Goal: Task Accomplishment & Management: Use online tool/utility

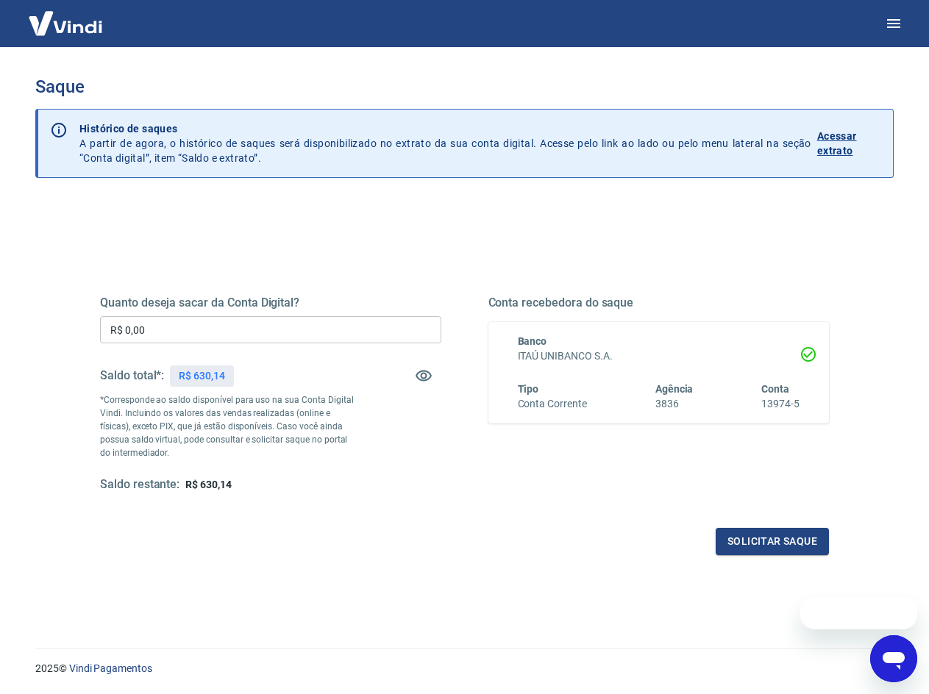
click at [160, 329] on input "R$ 0,00" at bounding box center [270, 329] width 341 height 27
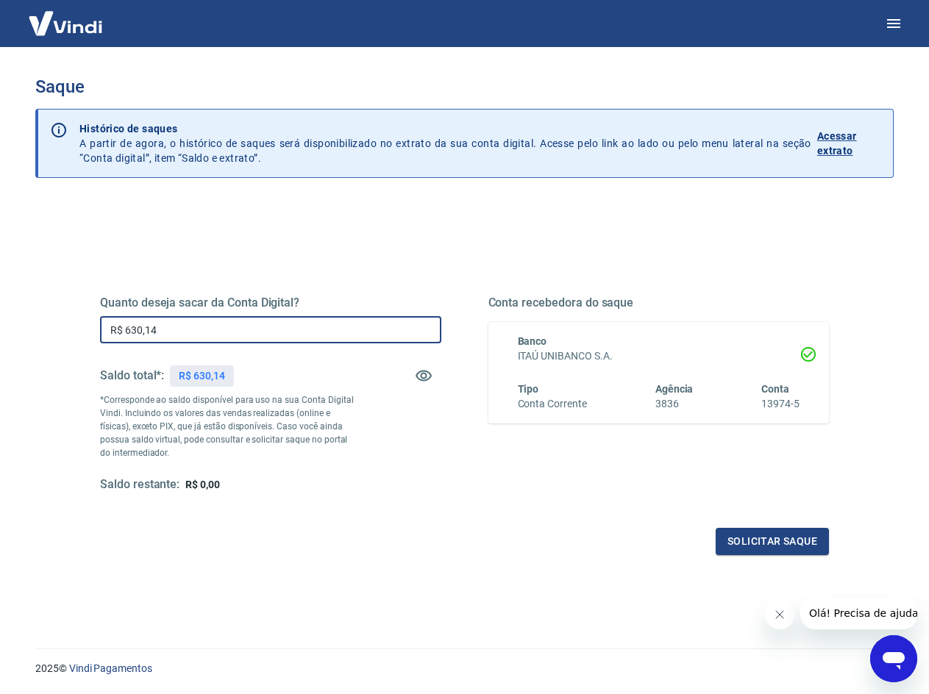
type input "R$ 630,14"
click at [383, 611] on div "Quanto deseja sacar da Conta Digital? R$ 630,14 ​ Saldo total*: R$ 630,14 *Corr…" at bounding box center [464, 469] width 858 height 537
click at [762, 543] on button "Solicitar saque" at bounding box center [771, 541] width 113 height 27
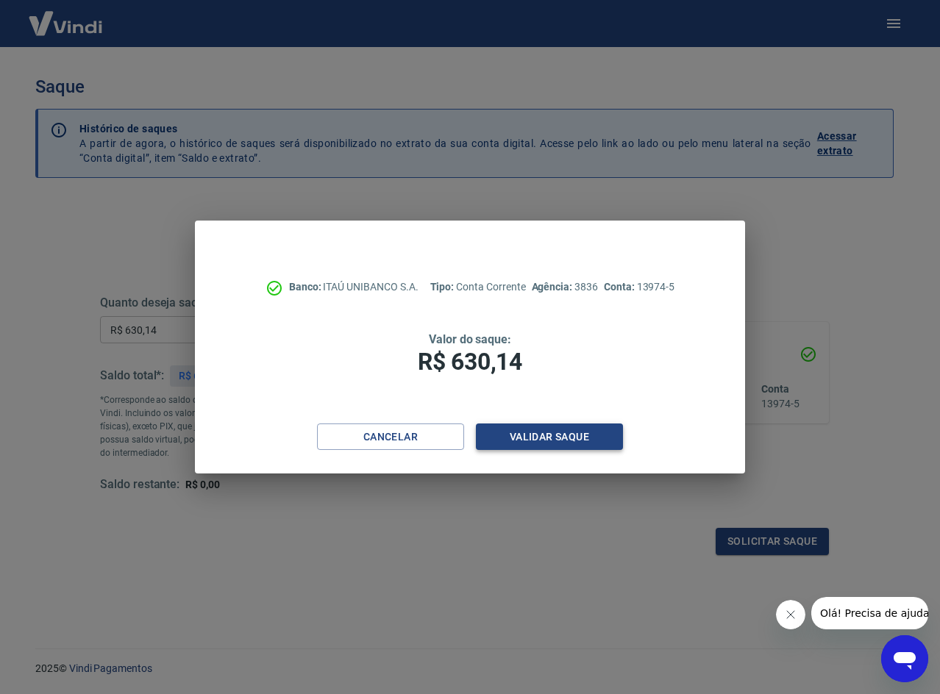
click at [551, 442] on button "Validar saque" at bounding box center [549, 437] width 147 height 27
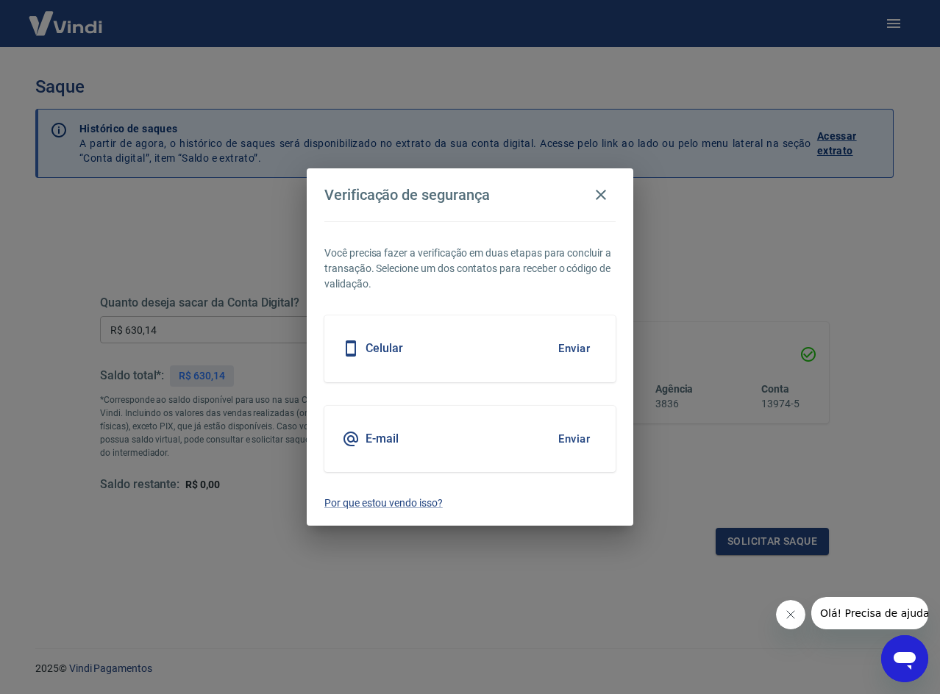
click at [570, 346] on button "Enviar" at bounding box center [574, 348] width 48 height 31
click at [575, 353] on button "Enviar" at bounding box center [574, 348] width 48 height 31
click at [582, 347] on button "Enviar" at bounding box center [574, 348] width 48 height 31
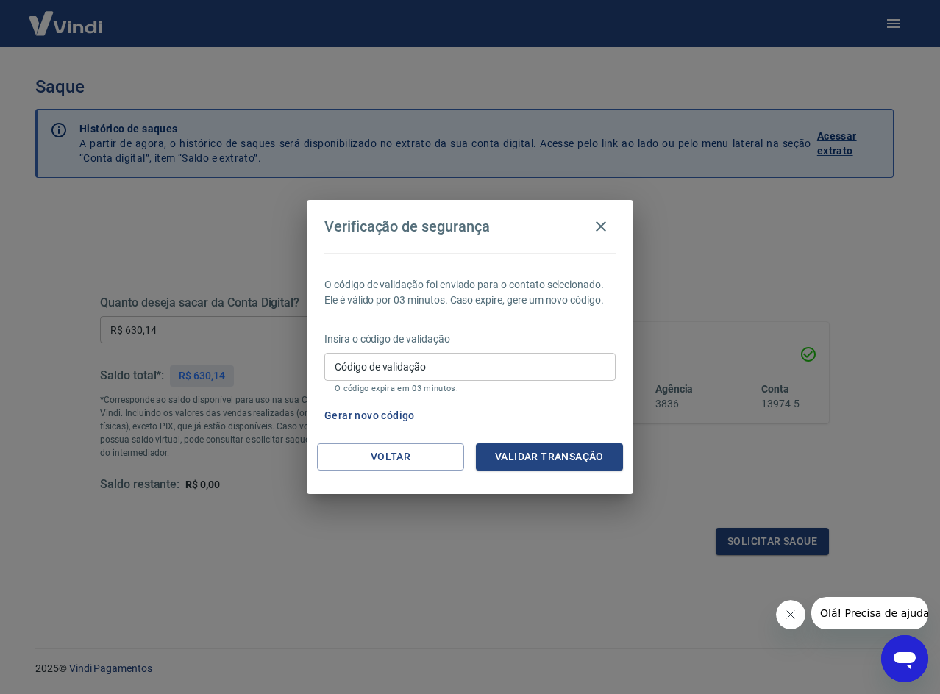
click at [510, 369] on input "Código de validação" at bounding box center [469, 366] width 291 height 27
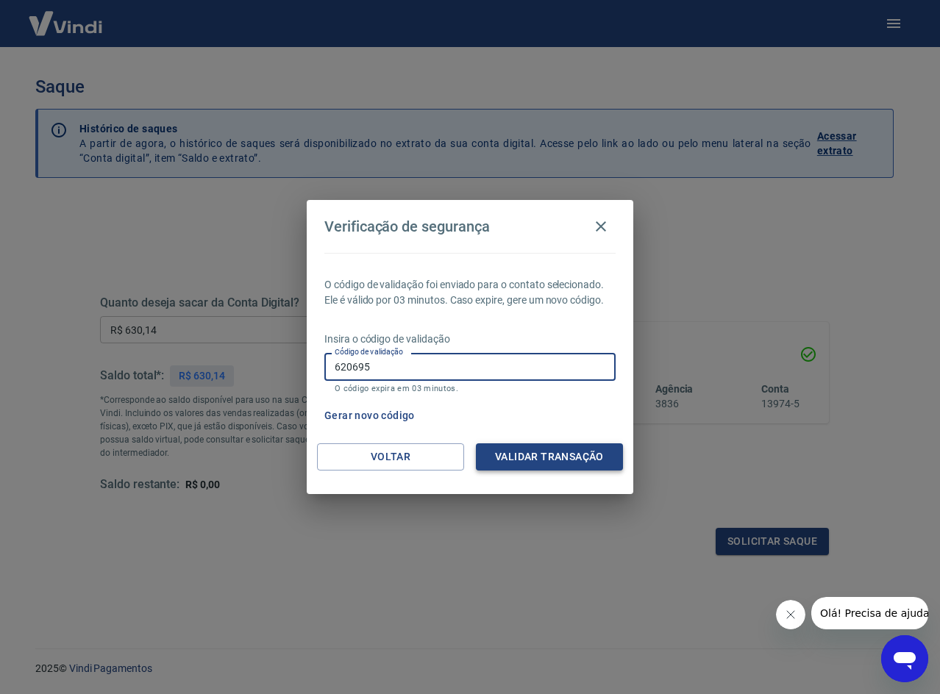
click at [559, 451] on button "Validar transação" at bounding box center [549, 456] width 147 height 27
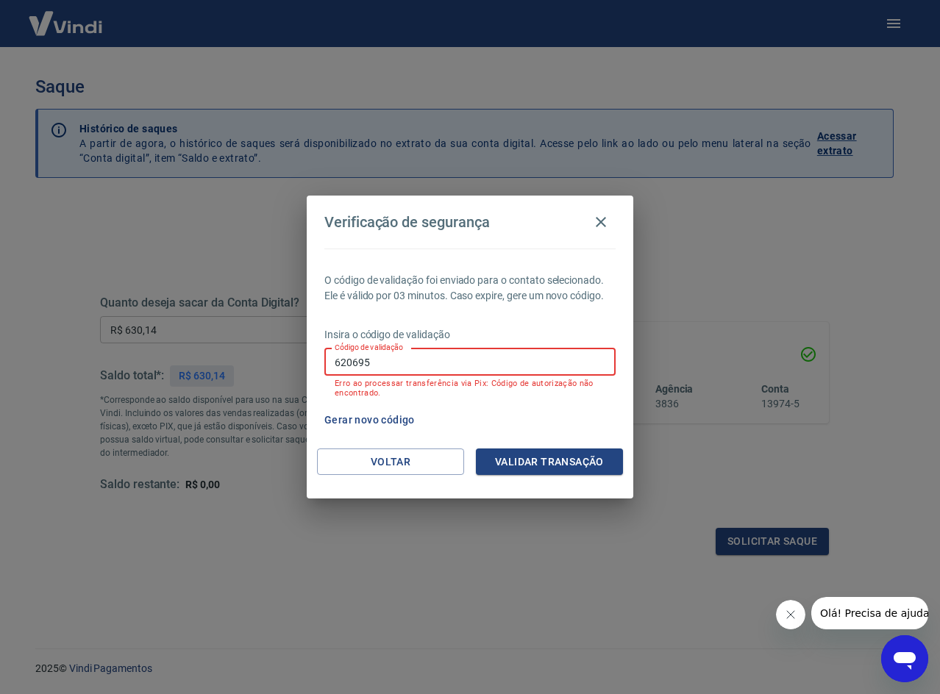
drag, startPoint x: 384, startPoint y: 355, endPoint x: 178, endPoint y: 345, distance: 206.1
click at [184, 345] on div "Verificação de segurança O código de validação foi enviado para o contato selec…" at bounding box center [470, 347] width 940 height 694
type input "302443"
click at [538, 469] on button "Validar transação" at bounding box center [549, 462] width 147 height 27
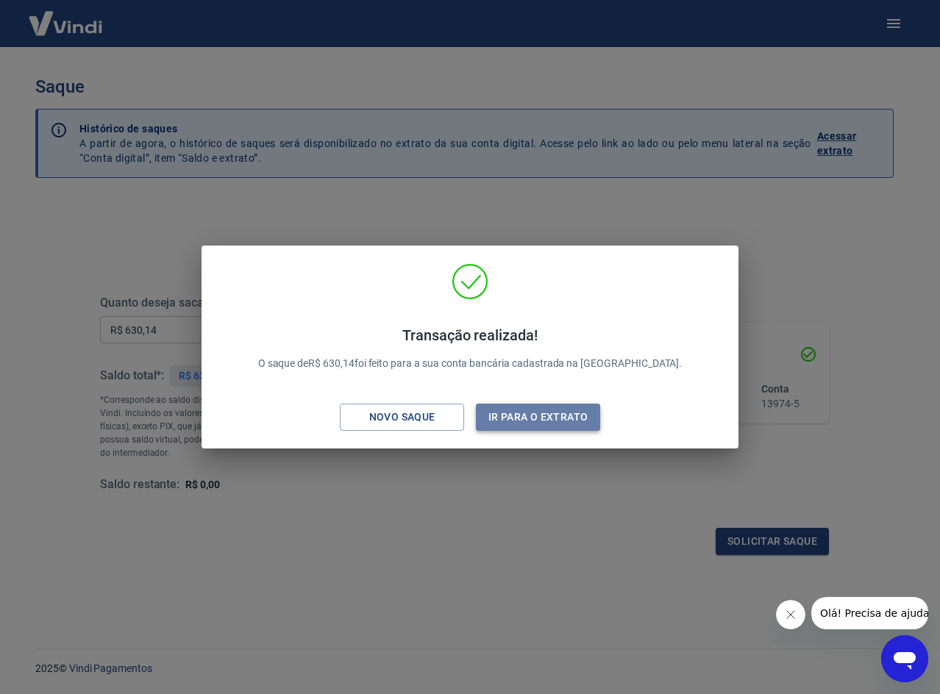
click at [553, 415] on button "Ir para o extrato" at bounding box center [538, 417] width 124 height 27
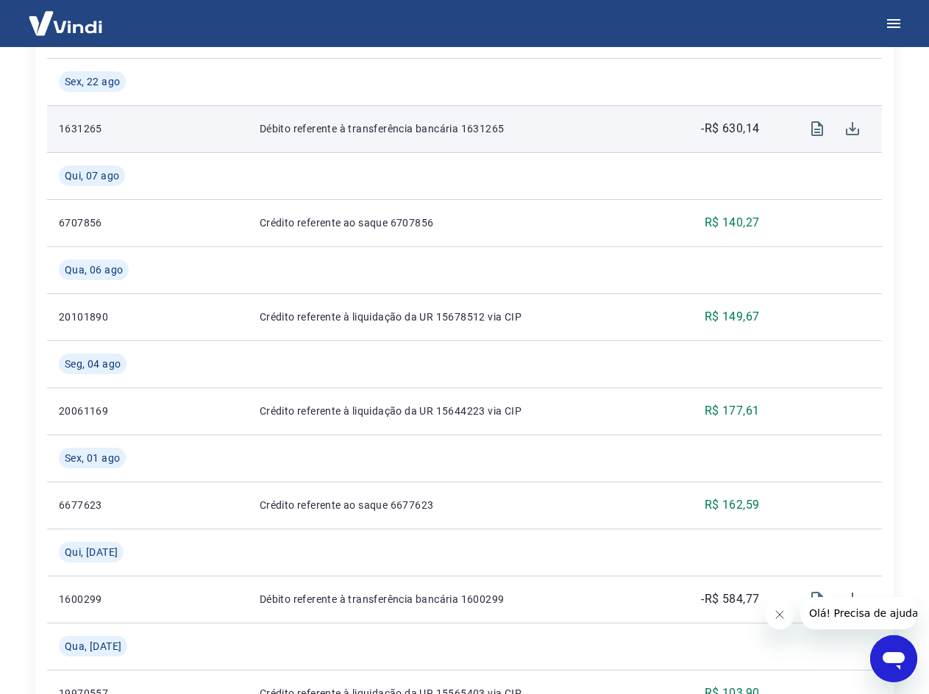
scroll to position [426, 0]
